Goal: Task Accomplishment & Management: Manage account settings

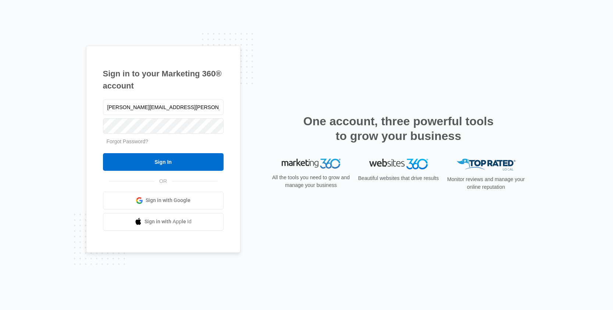
type input "[PERSON_NAME][EMAIL_ADDRESS][PERSON_NAME][DOMAIN_NAME]"
click at [103, 153] on input "Sign In" at bounding box center [163, 162] width 121 height 18
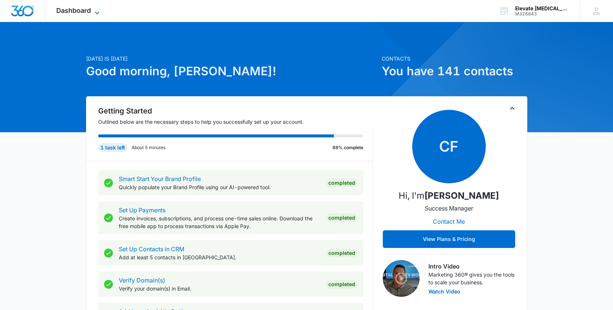
click at [86, 12] on span "Dashboard" at bounding box center [73, 11] width 35 height 8
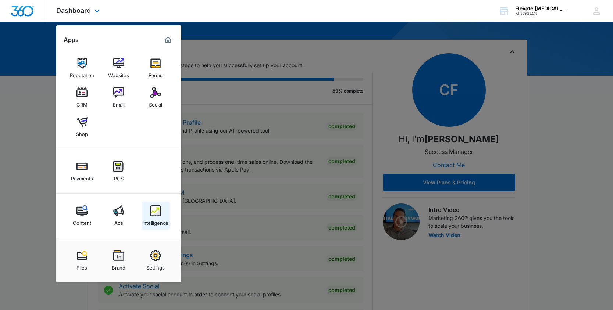
scroll to position [66, 0]
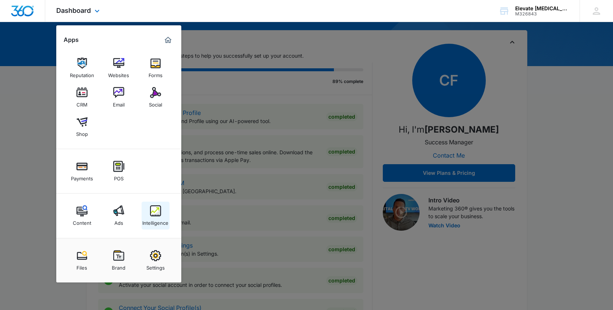
click at [157, 210] on img at bounding box center [155, 210] width 11 height 11
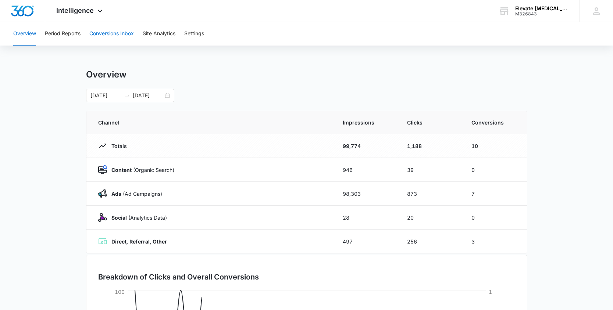
click at [116, 31] on button "Conversions Inbox" at bounding box center [111, 34] width 44 height 24
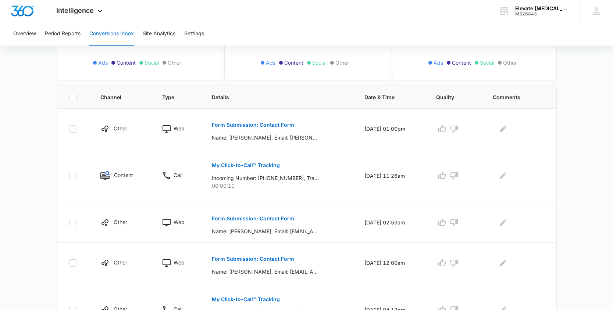
scroll to position [123, 0]
click at [458, 132] on icon "button" at bounding box center [453, 128] width 9 height 9
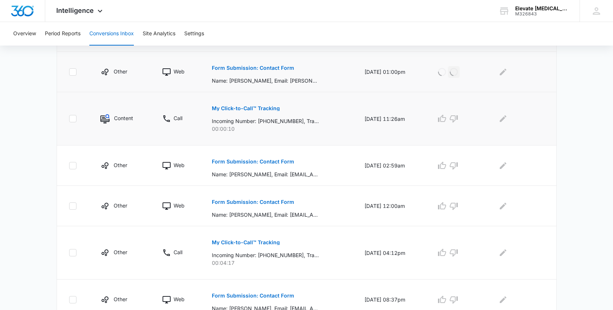
scroll to position [180, 0]
click at [457, 167] on icon "button" at bounding box center [454, 165] width 8 height 7
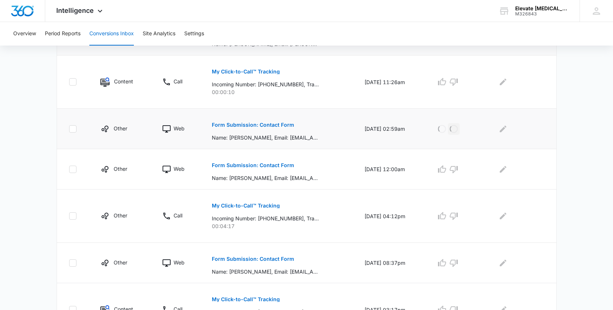
scroll to position [222, 0]
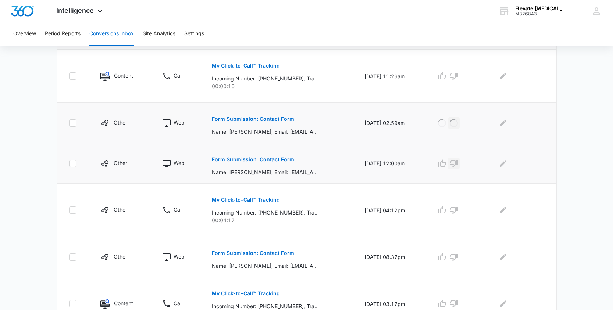
click at [458, 167] on icon "button" at bounding box center [453, 163] width 9 height 9
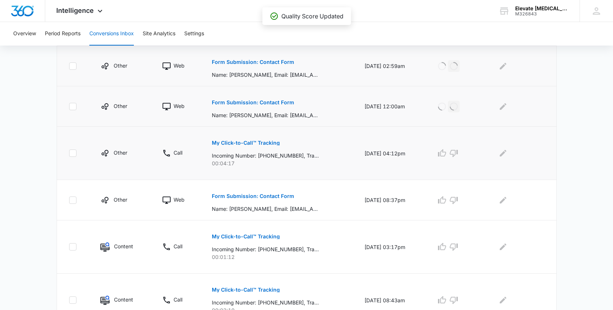
scroll to position [280, 0]
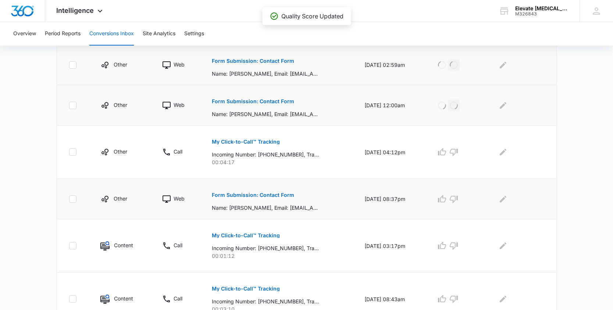
click at [269, 196] on p "Form Submission: Contact Form" at bounding box center [253, 195] width 82 height 5
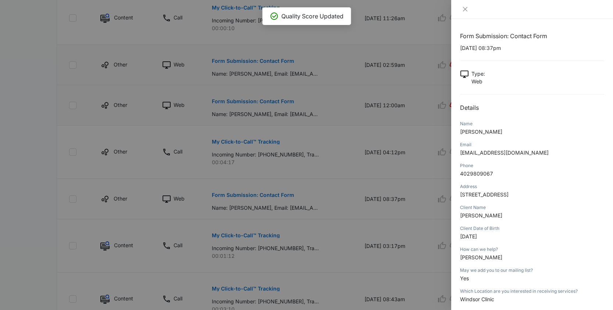
scroll to position [39, 0]
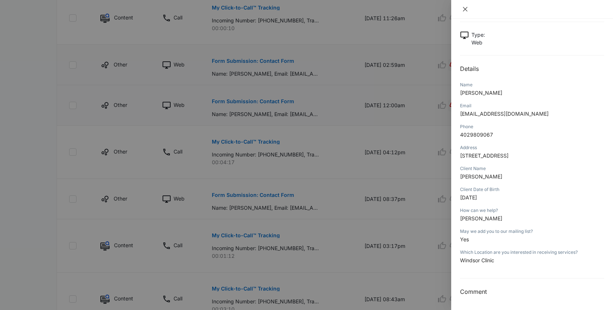
click at [465, 9] on icon "close" at bounding box center [465, 9] width 4 height 4
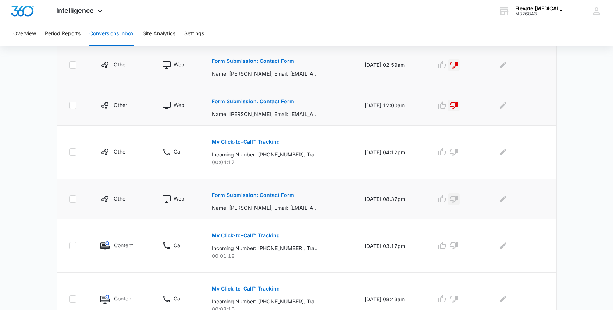
click at [456, 196] on icon "button" at bounding box center [454, 199] width 8 height 7
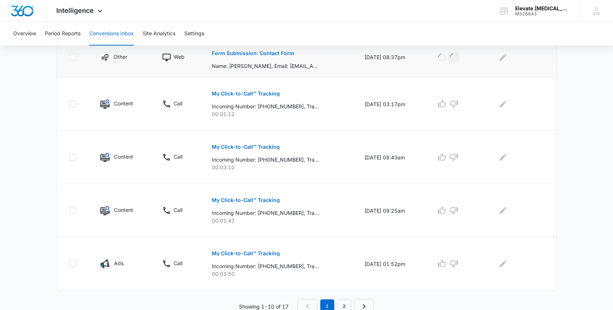
scroll to position [426, 0]
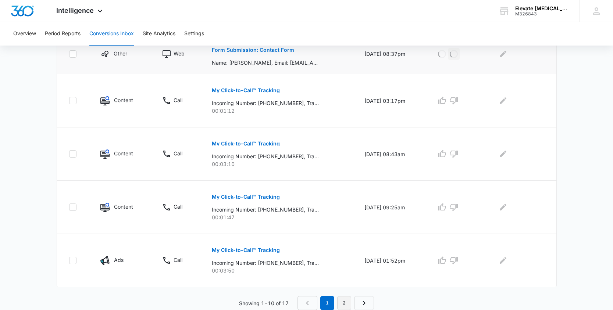
click at [345, 302] on link "2" at bounding box center [344, 303] width 14 height 14
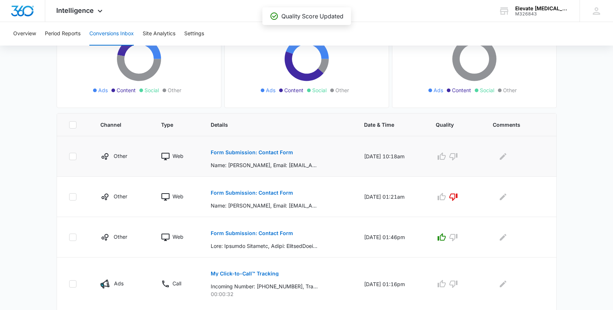
scroll to position [108, 0]
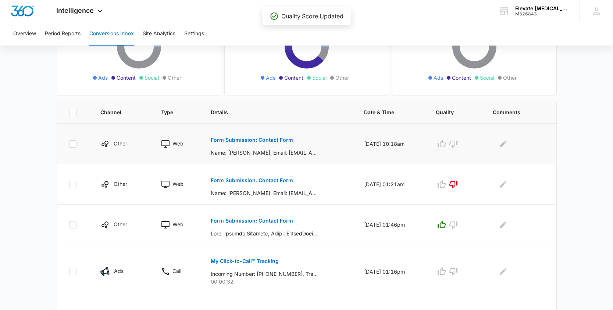
click at [275, 137] on button "Form Submission: Contact Form" at bounding box center [252, 140] width 82 height 18
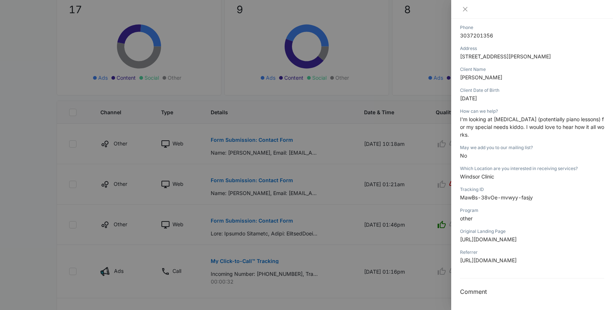
scroll to position [0, 0]
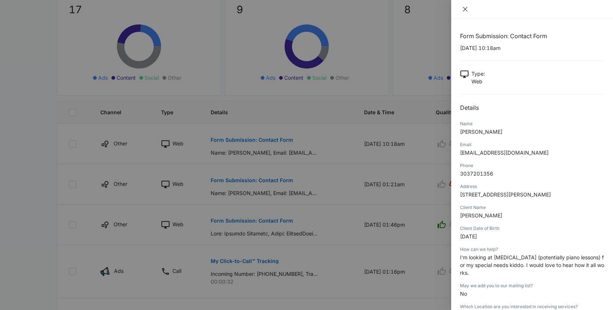
click at [464, 10] on icon "close" at bounding box center [465, 9] width 6 height 6
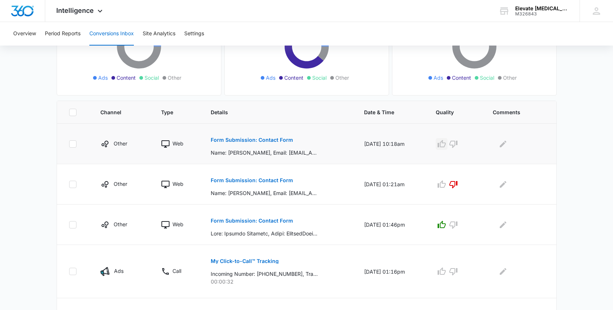
click at [443, 143] on icon "button" at bounding box center [441, 143] width 8 height 7
